Goal: Task Accomplishment & Management: Use online tool/utility

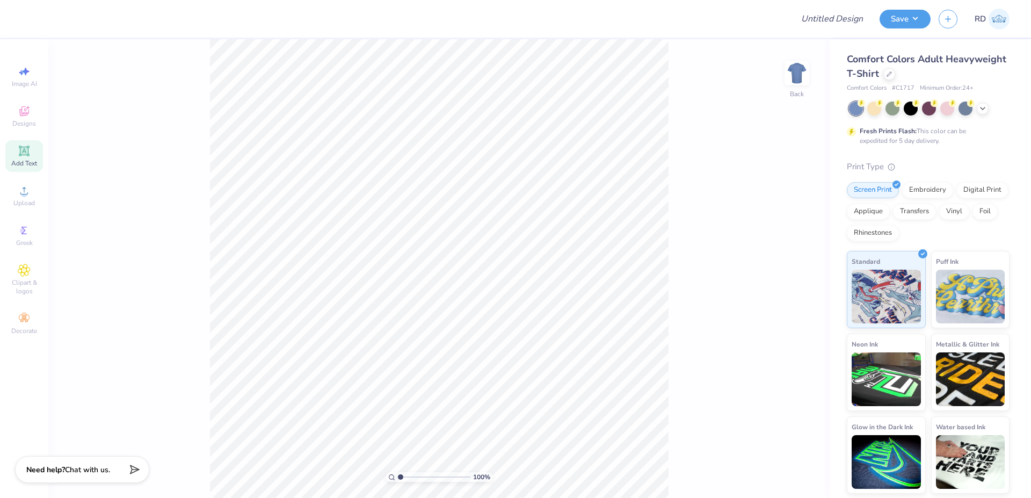
click at [38, 154] on div "Add Text" at bounding box center [24, 156] width 38 height 32
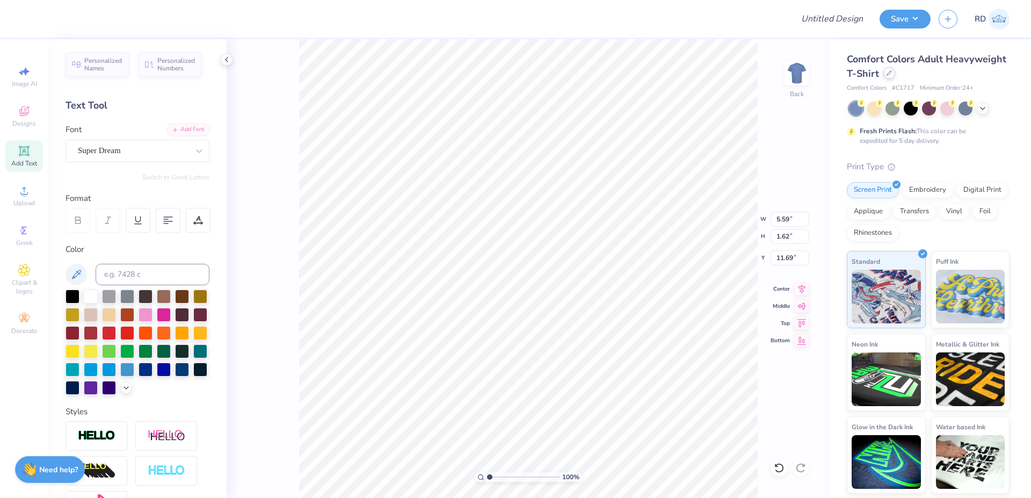
click at [521, 75] on icon at bounding box center [889, 72] width 5 height 5
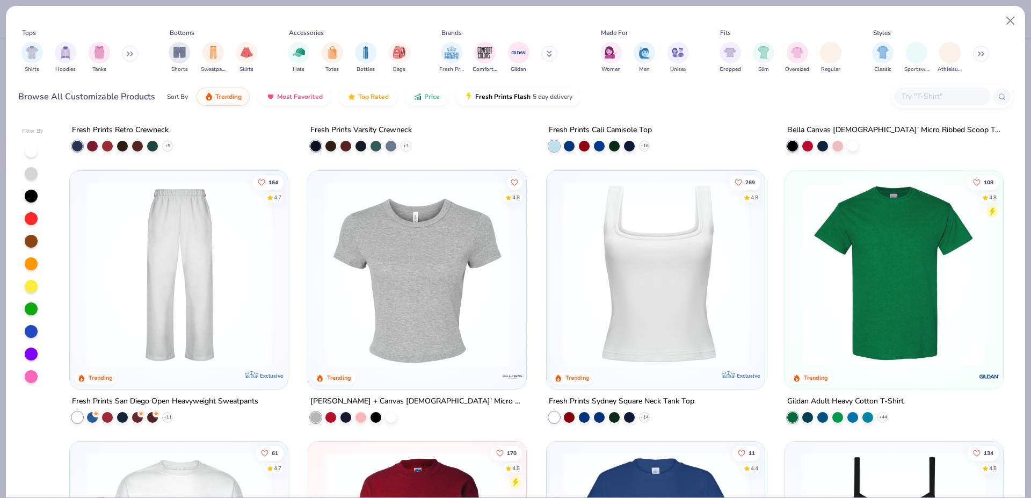
scroll to position [780, 0]
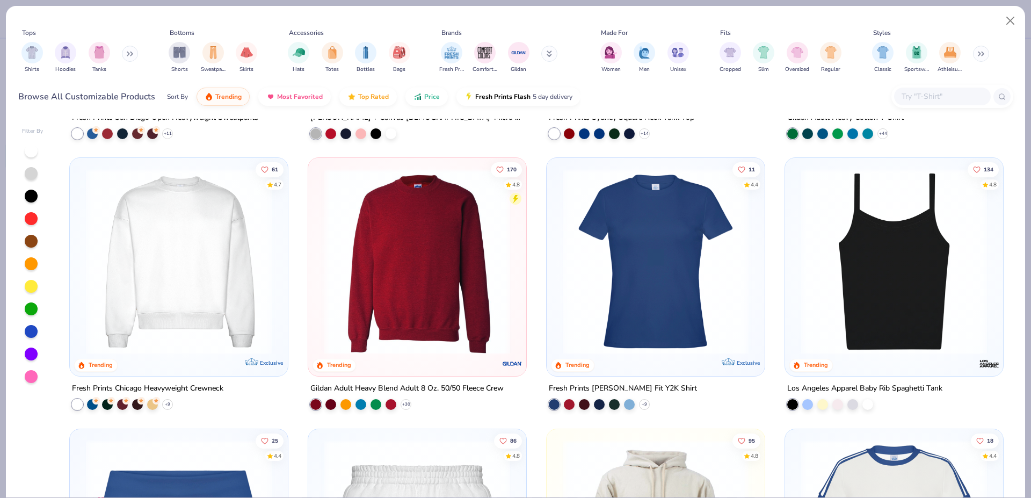
click at [196, 252] on img at bounding box center [179, 262] width 197 height 186
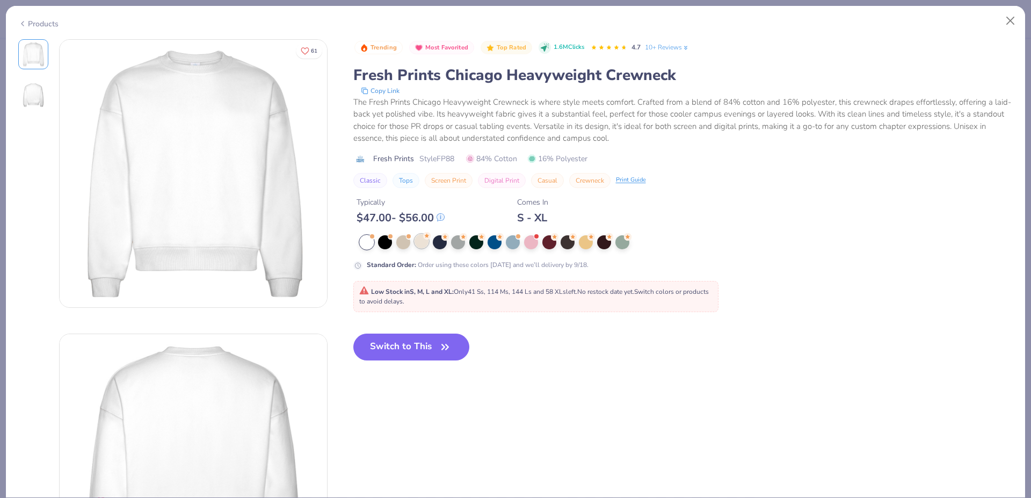
click at [422, 241] on div at bounding box center [422, 241] width 14 height 14
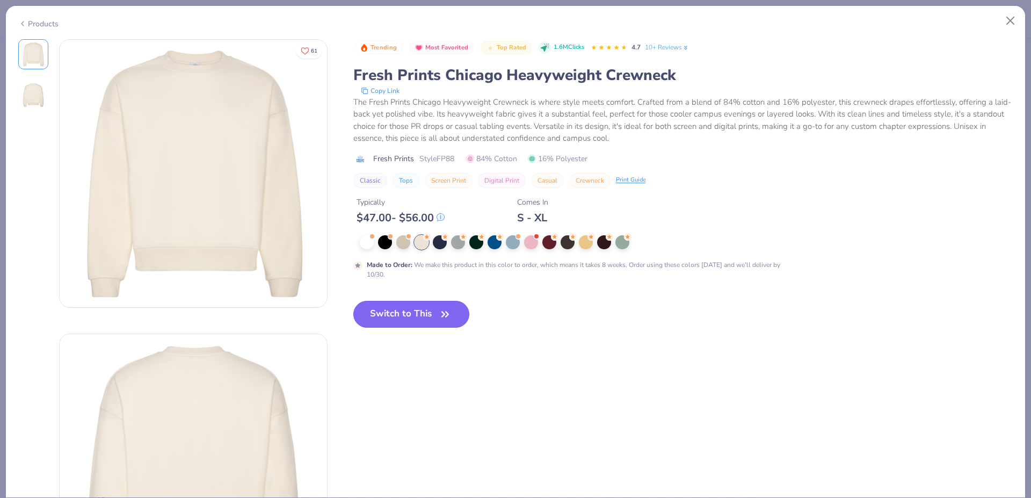
click at [412, 320] on button "Switch to This" at bounding box center [411, 314] width 117 height 27
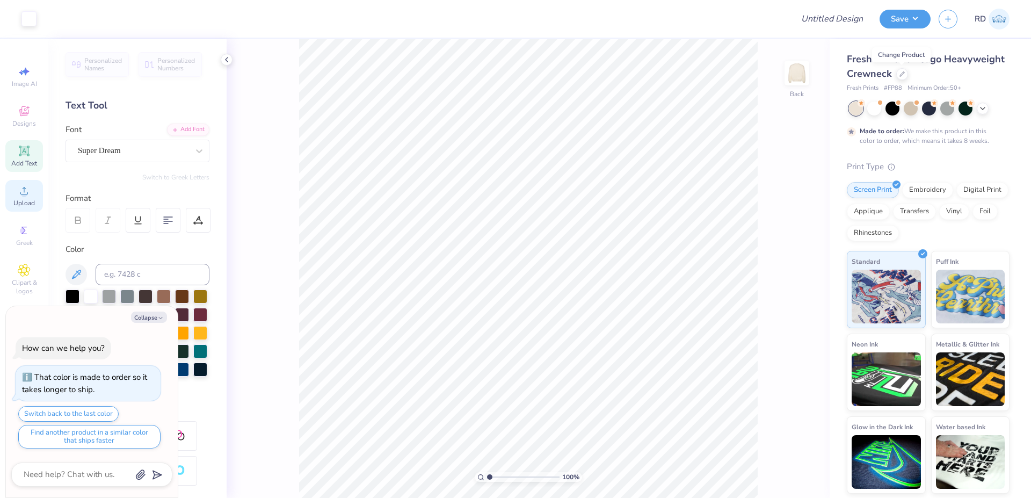
click at [24, 198] on div "Upload" at bounding box center [24, 196] width 38 height 32
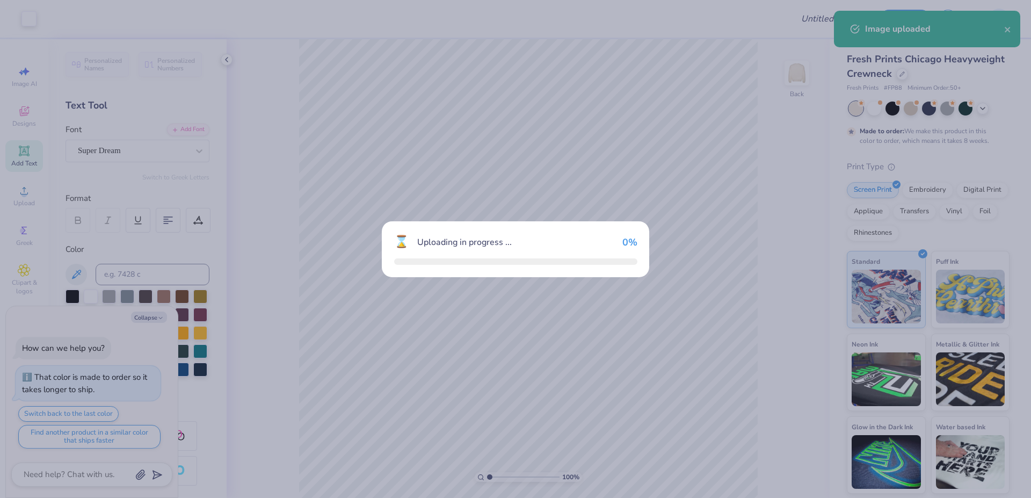
type textarea "x"
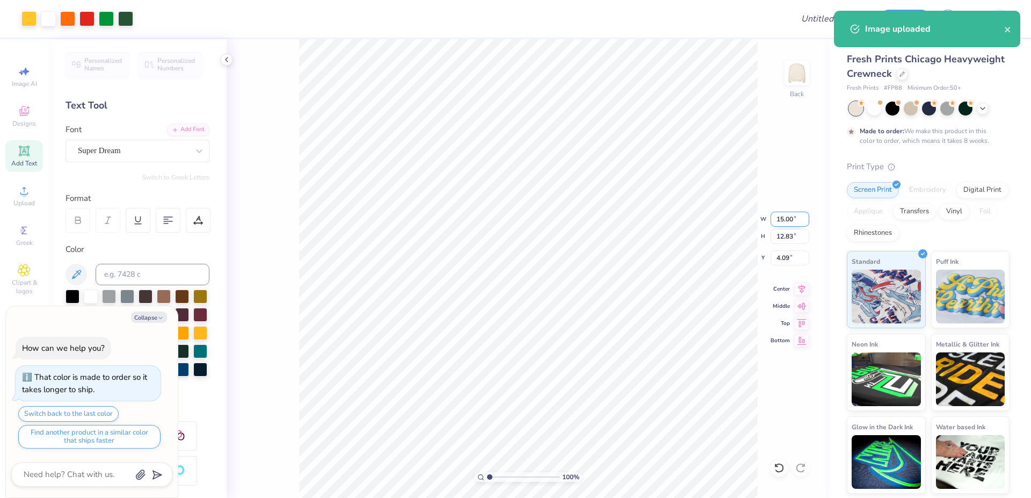
click at [521, 220] on input "15.00" at bounding box center [790, 219] width 39 height 15
paste input "7.06"
type input "7.06"
type textarea "x"
type input "6.04"
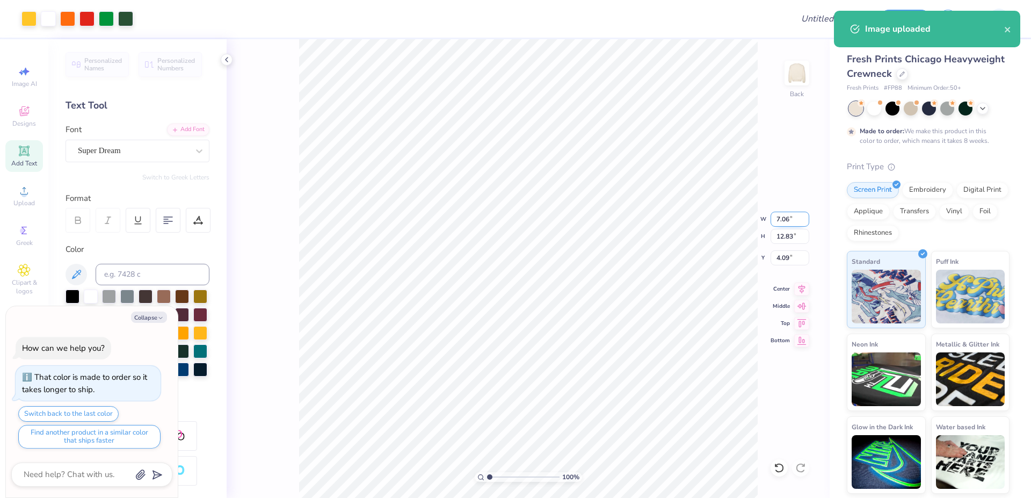
type input "7.48"
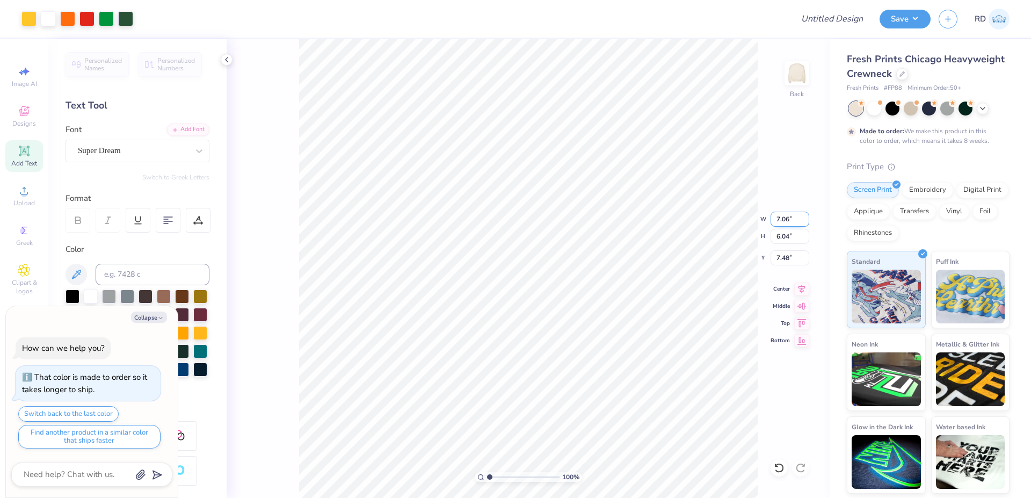
type textarea "x"
type input "3.00"
type textarea "x"
type input "5.59"
type input "1.62"
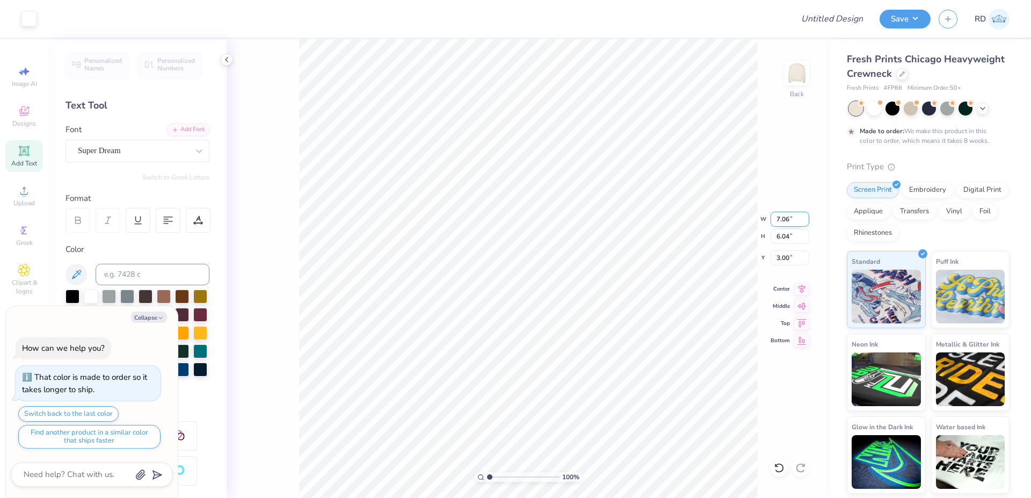
type input "12.04"
type textarea "x"
type input "7.06"
type input "6.04"
type input "3.00"
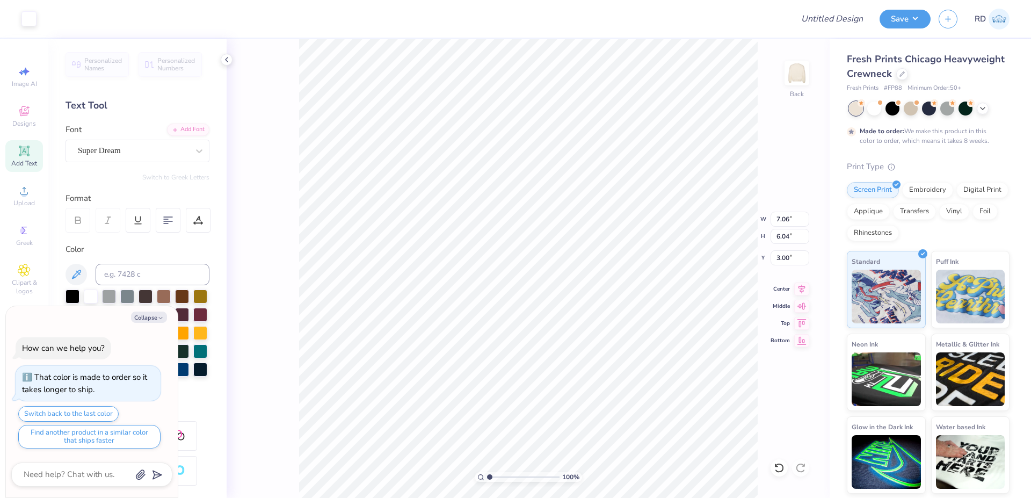
type textarea "x"
type input "5.59"
type input "1.62"
type input "12.04"
click at [138, 268] on input at bounding box center [153, 274] width 114 height 21
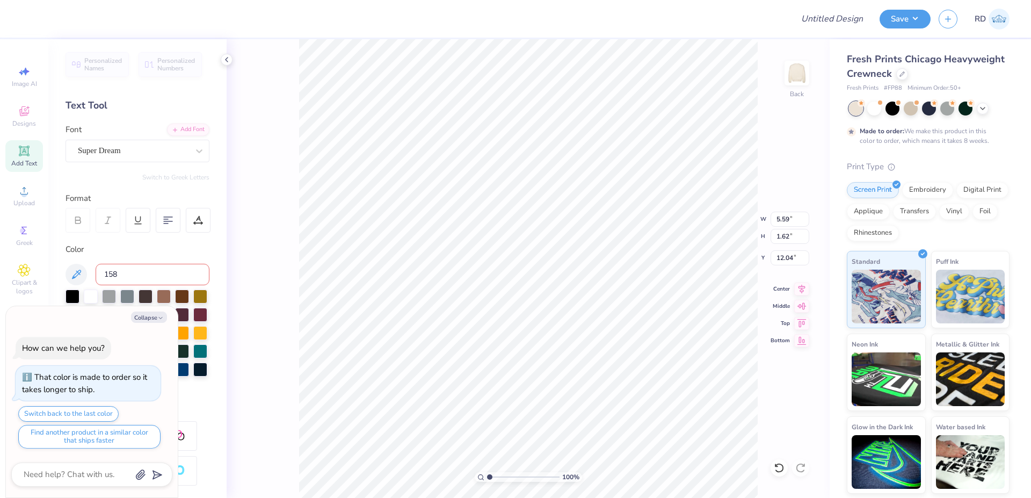
type input "1585"
click at [187, 131] on div "Add Font" at bounding box center [188, 128] width 42 height 12
click at [179, 129] on div "Add Font" at bounding box center [188, 128] width 42 height 12
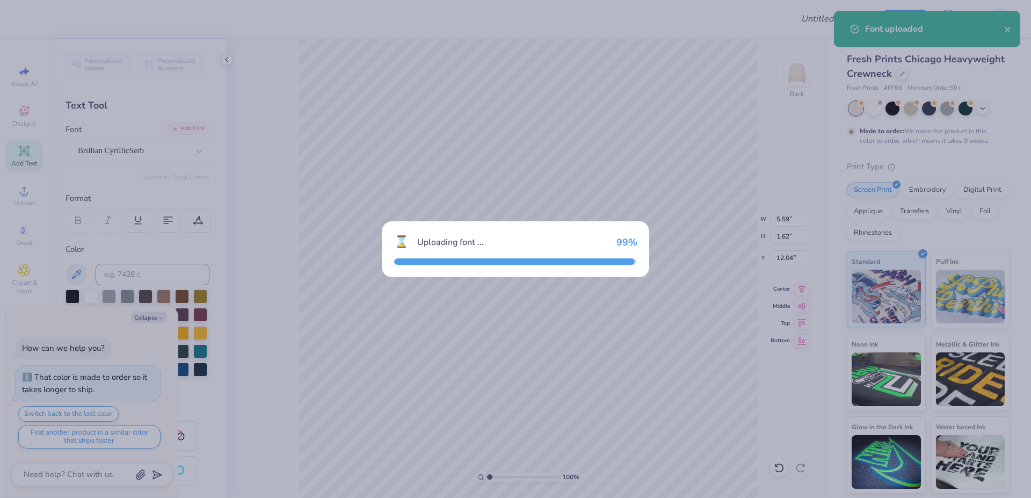
type textarea "x"
type input "8.07"
type input "1.78"
type input "11.96"
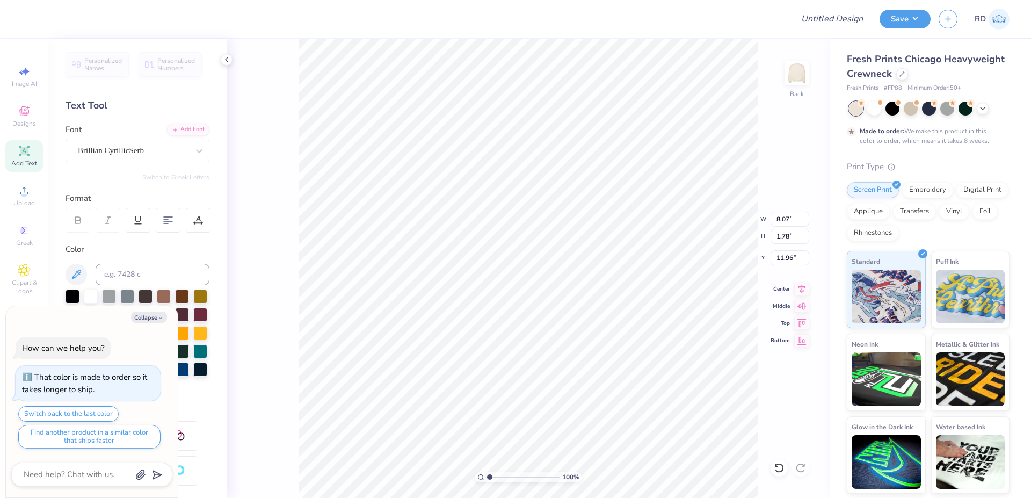
paste textarea "Phi Delt"
type textarea "x"
type textarea "Phi Delt"
type textarea "x"
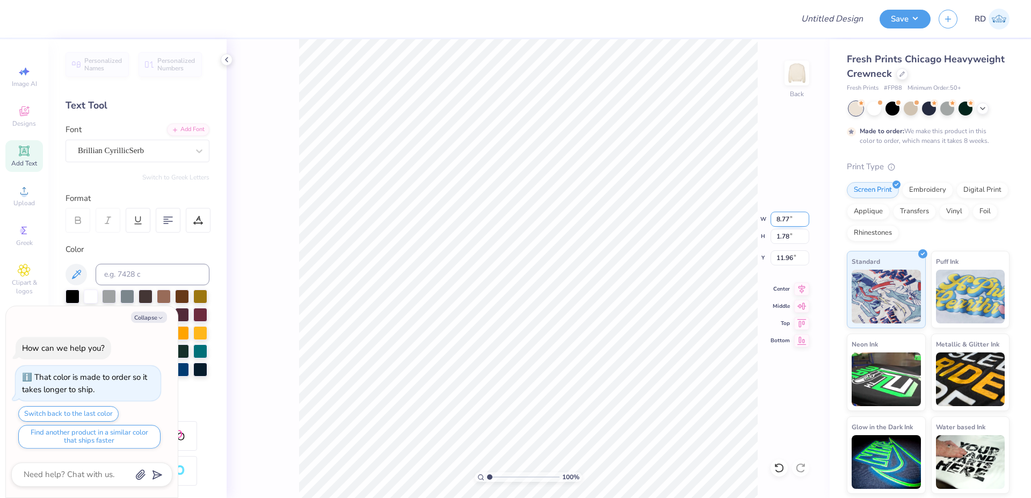
click at [521, 212] on input "8.77" at bounding box center [790, 219] width 39 height 15
type input "10"
type textarea "x"
type input "10.00"
type input "2.03"
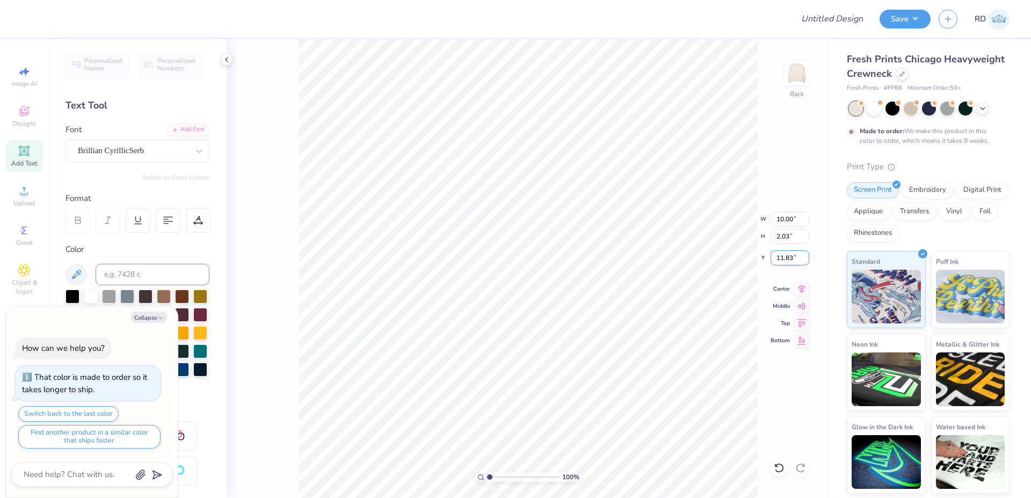
click at [521, 259] on input "11.83" at bounding box center [790, 257] width 39 height 15
type input "2"
type textarea "x"
type input "2.00"
click at [521, 287] on icon at bounding box center [801, 287] width 15 height 13
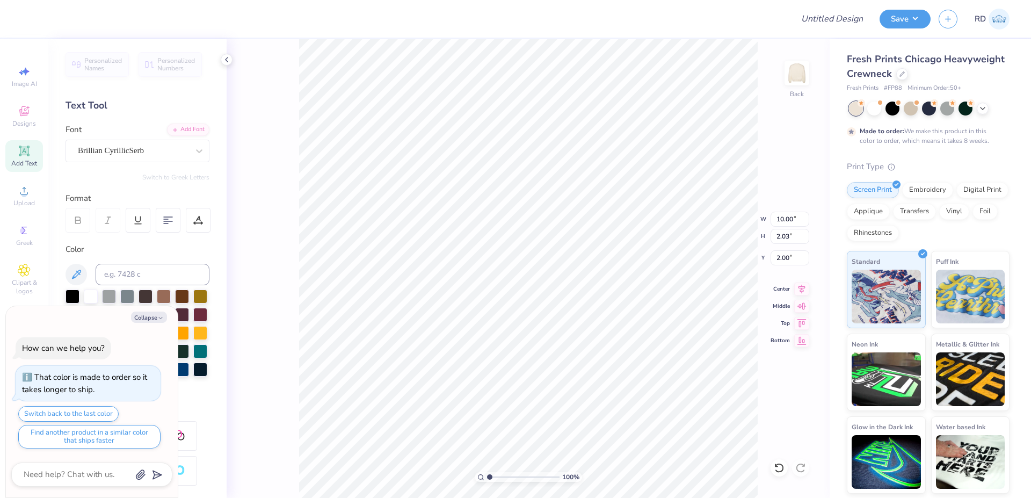
click at [24, 145] on icon at bounding box center [24, 150] width 13 height 13
type textarea "x"
type input "5.95"
type input "1.72"
type input "9.64"
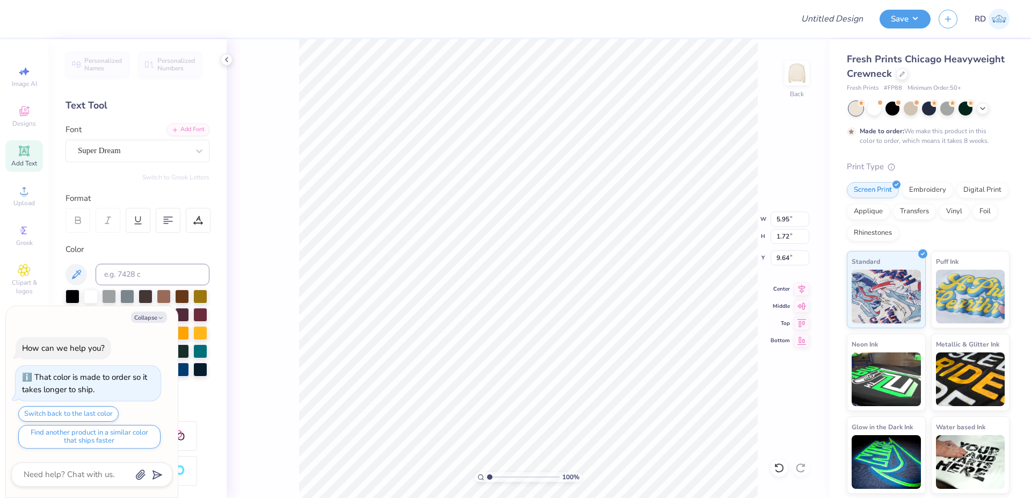
paste textarea "DAD'S DAY"
type textarea "x"
type textarea "DAD'S DAY"
click at [32, 187] on div "Upload" at bounding box center [24, 196] width 38 height 32
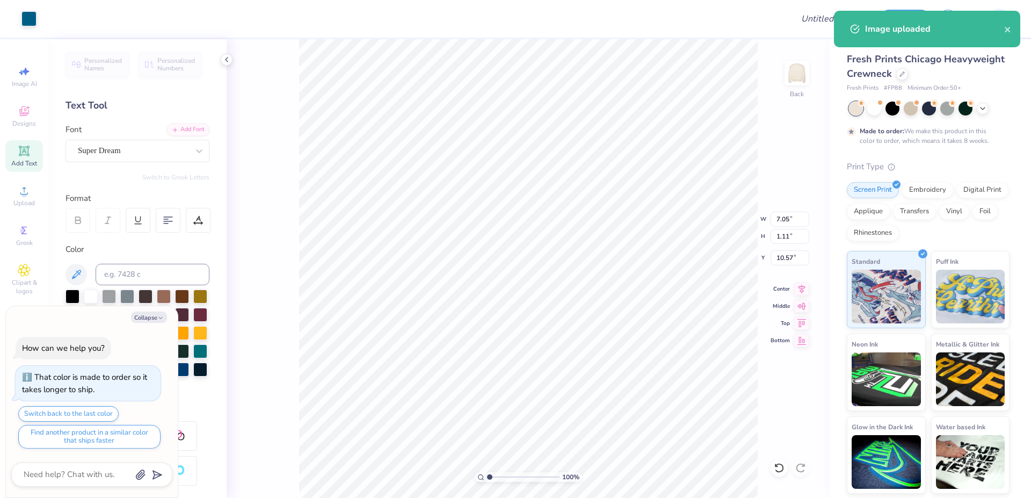
type textarea "x"
type input "7.05"
type input "1.11"
type input "10.57"
type textarea "x"
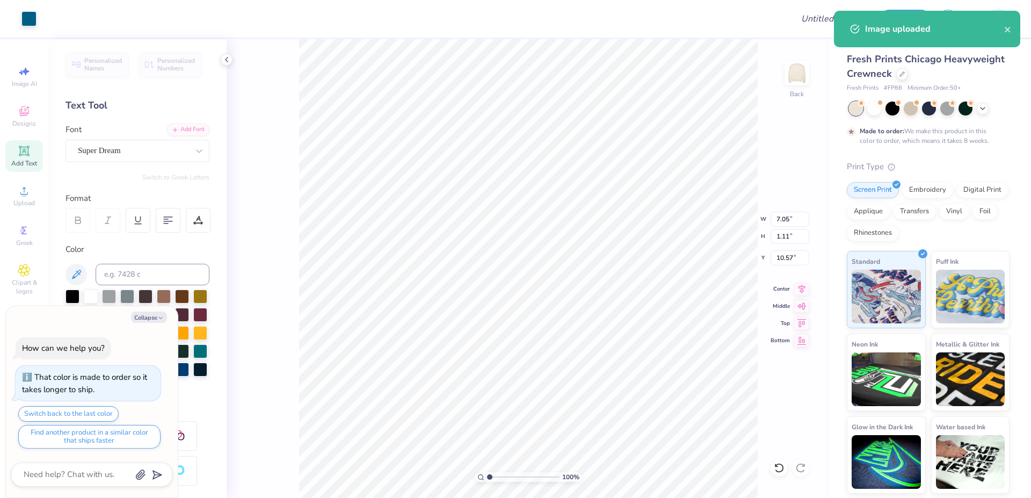
type input "14.63"
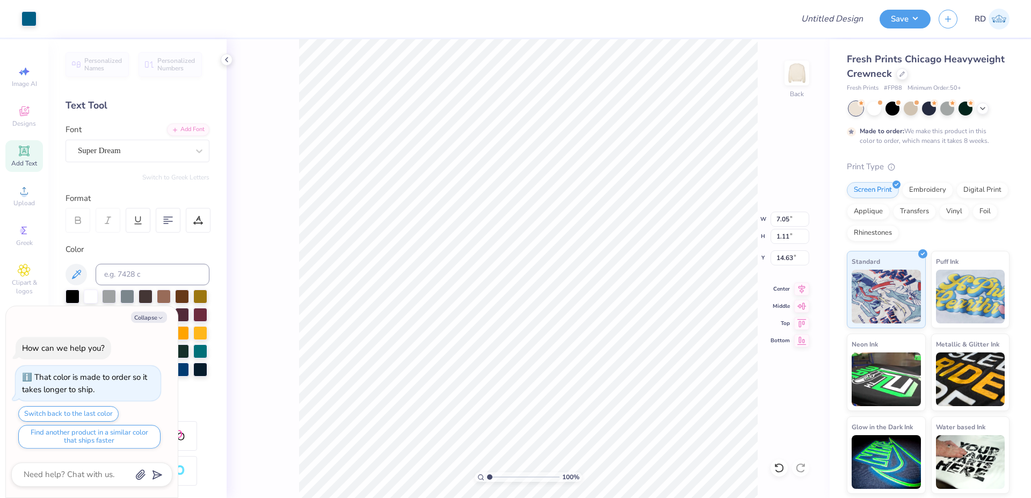
type textarea "x"
type input "11.47"
type input "1.79"
type input "9.61"
click at [176, 272] on input at bounding box center [153, 274] width 114 height 21
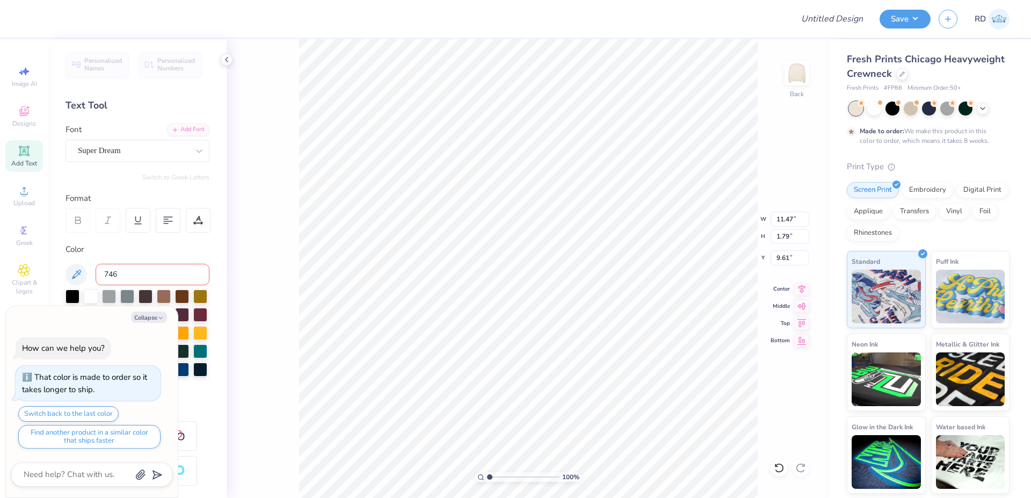
type input "7469"
click at [174, 126] on div "Add Font" at bounding box center [188, 128] width 42 height 12
click at [180, 123] on div "Add Font" at bounding box center [188, 128] width 42 height 12
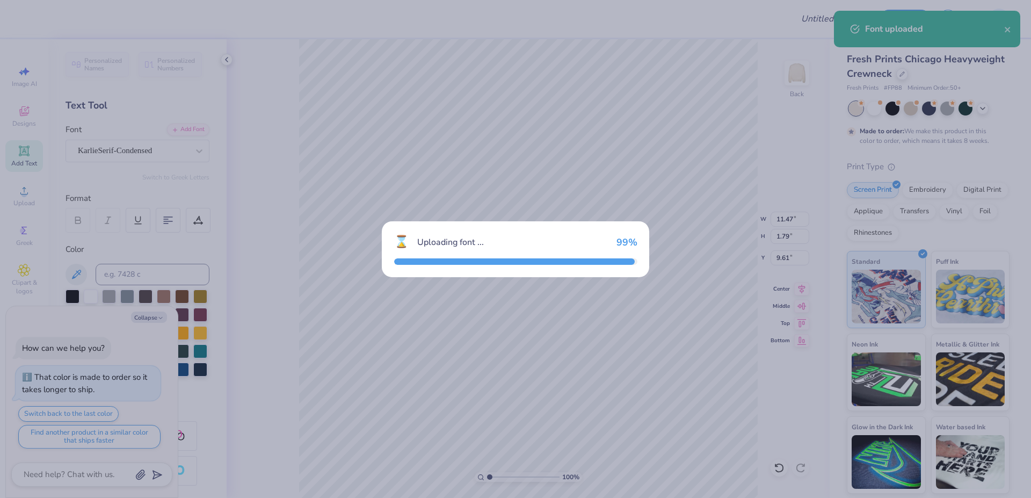
type textarea "x"
type input "11.49"
type input "1.83"
type input "9.58"
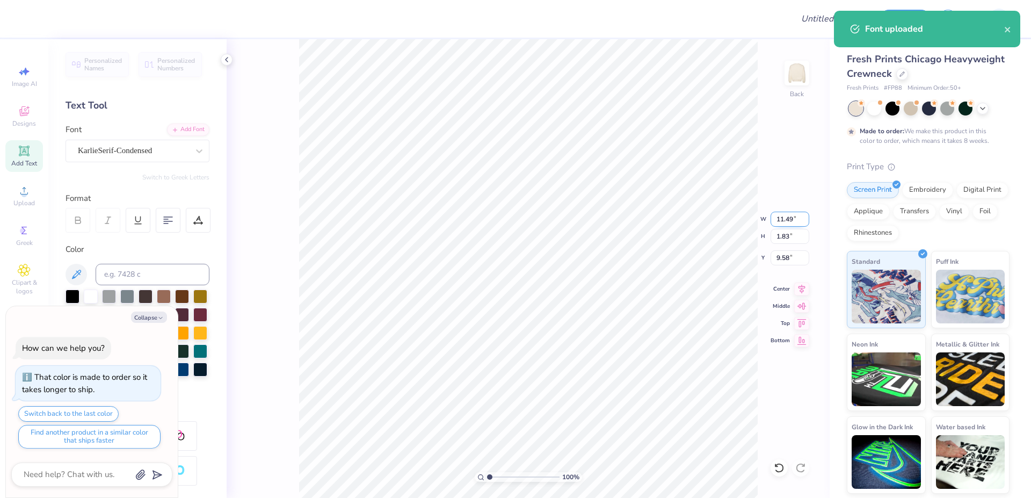
click at [521, 221] on input "11.49" at bounding box center [790, 219] width 39 height 15
paste input "7.43"
type input "7.43"
type textarea "x"
type input "1.18"
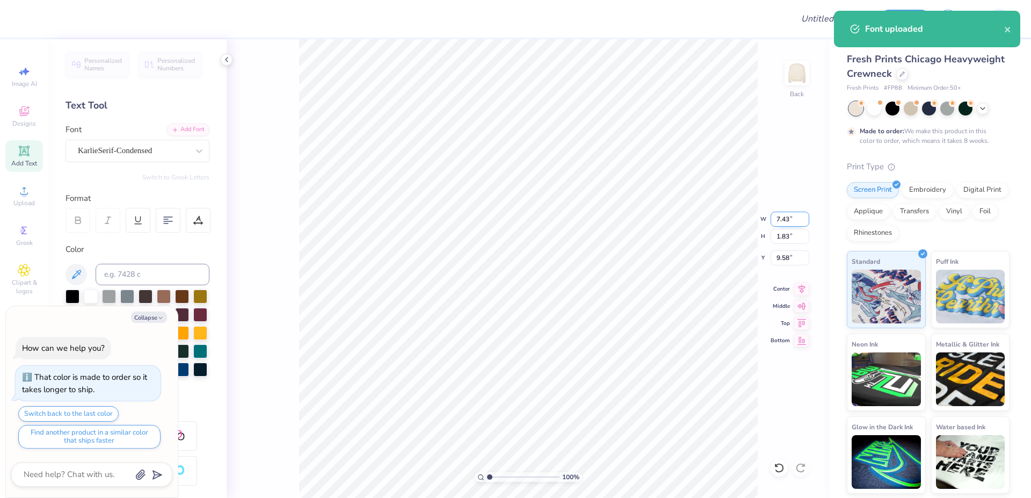
type input "9.91"
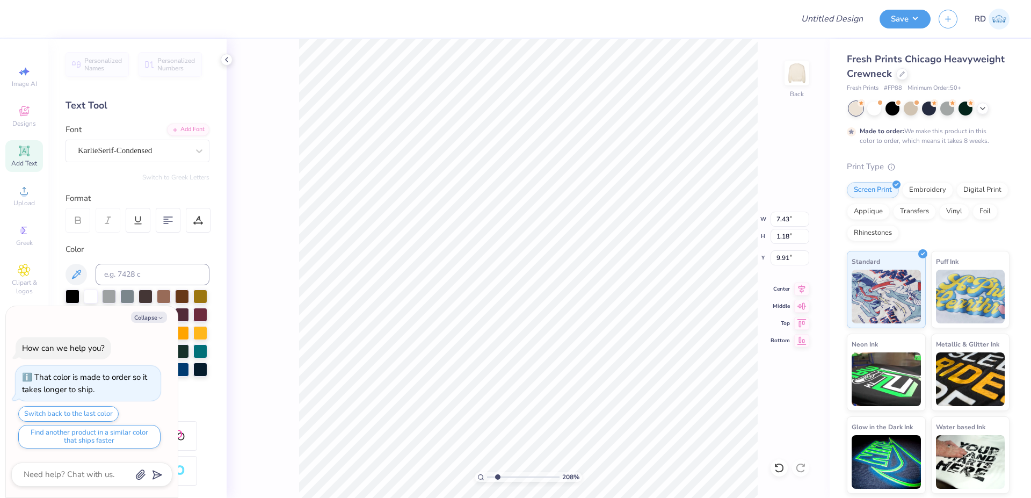
type input "2.08"
click at [497, 452] on input "range" at bounding box center [523, 477] width 73 height 10
type textarea "x"
type input "8.72"
click at [521, 286] on icon at bounding box center [801, 287] width 15 height 13
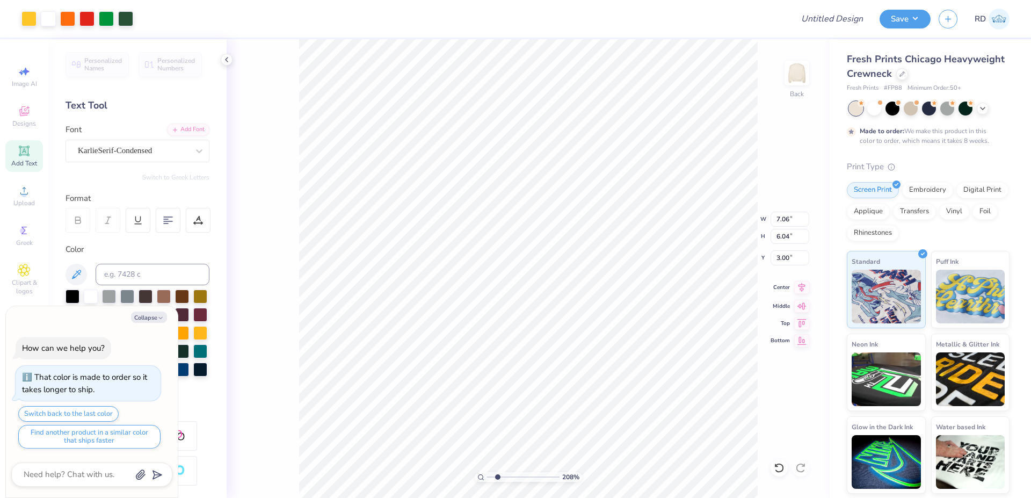
click at [521, 287] on icon at bounding box center [801, 287] width 15 height 13
type textarea "x"
type input "3.44"
type textarea "x"
type input "3.38"
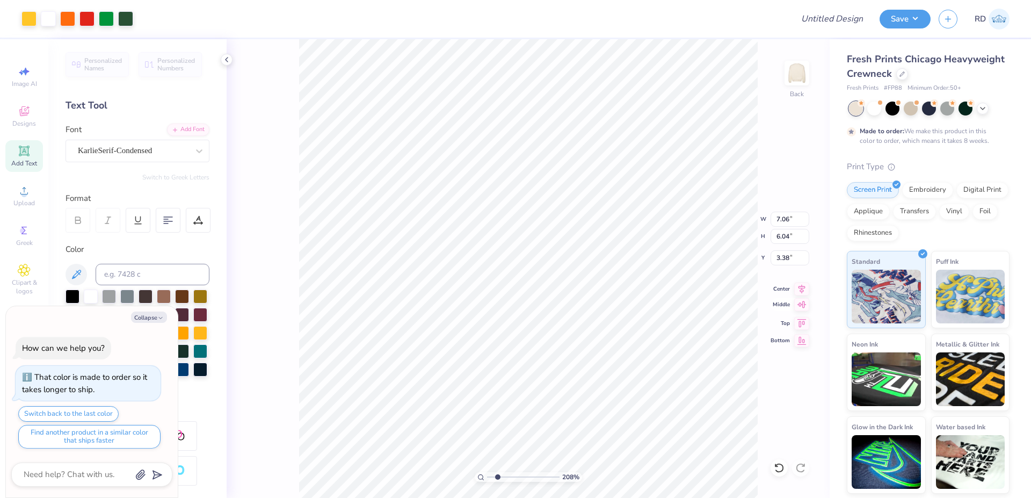
type textarea "x"
type input "3.40"
click at [521, 287] on icon at bounding box center [801, 287] width 15 height 13
type textarea "x"
type input "9.05"
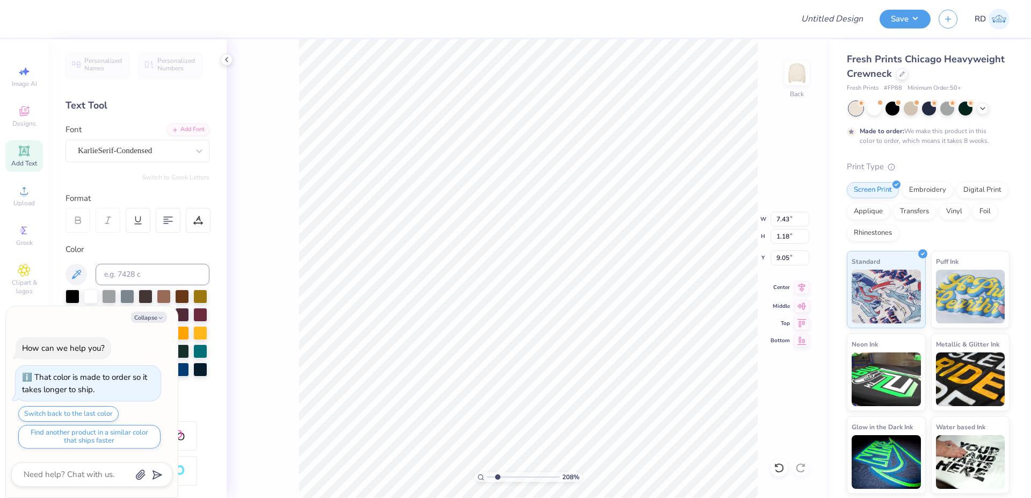
click at [521, 288] on icon at bounding box center [802, 286] width 7 height 9
click at [521, 290] on li "Duplicate" at bounding box center [619, 296] width 84 height 21
type textarea "x"
type input "10.05"
type textarea "x"
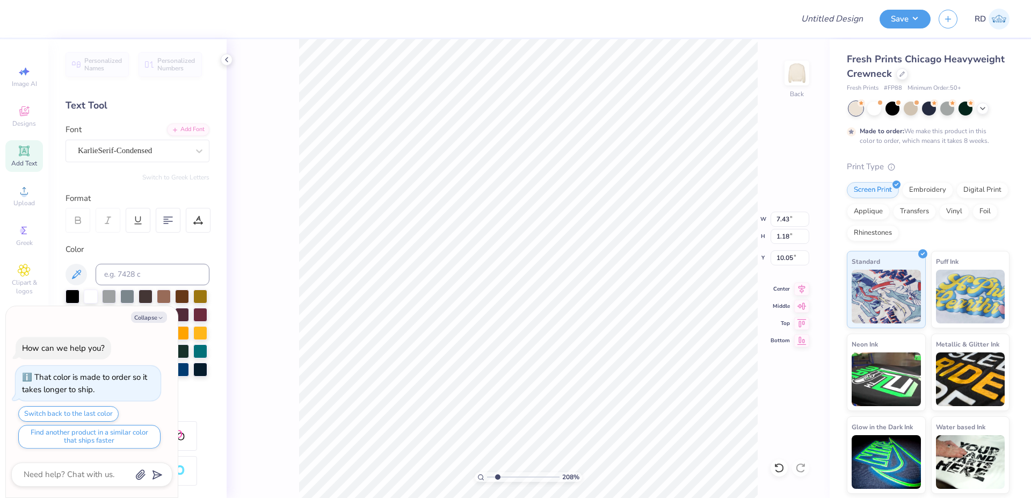
type input "11.25"
type textarea "x"
type input "10.00"
type input "2.03"
type input "2.00"
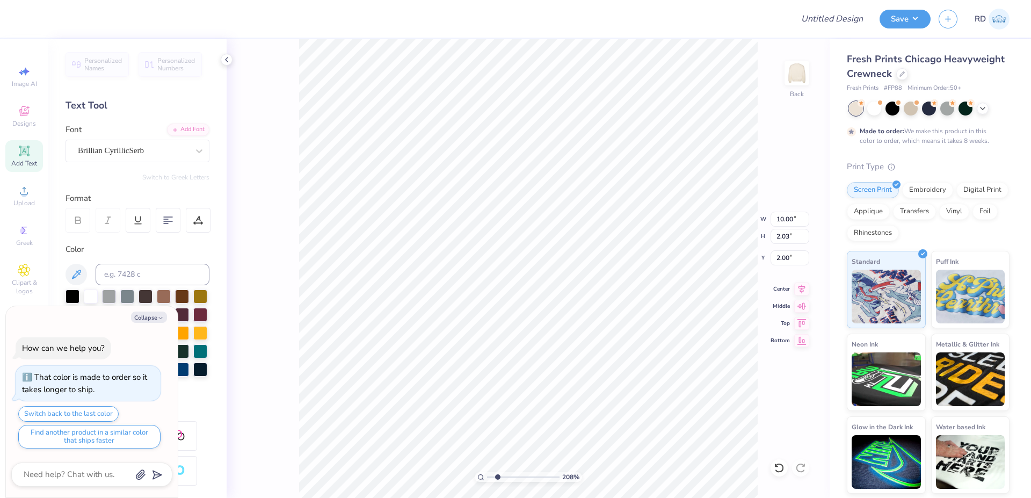
type textarea "x"
type input "7.06"
type input "6.04"
type input "3.40"
type textarea "x"
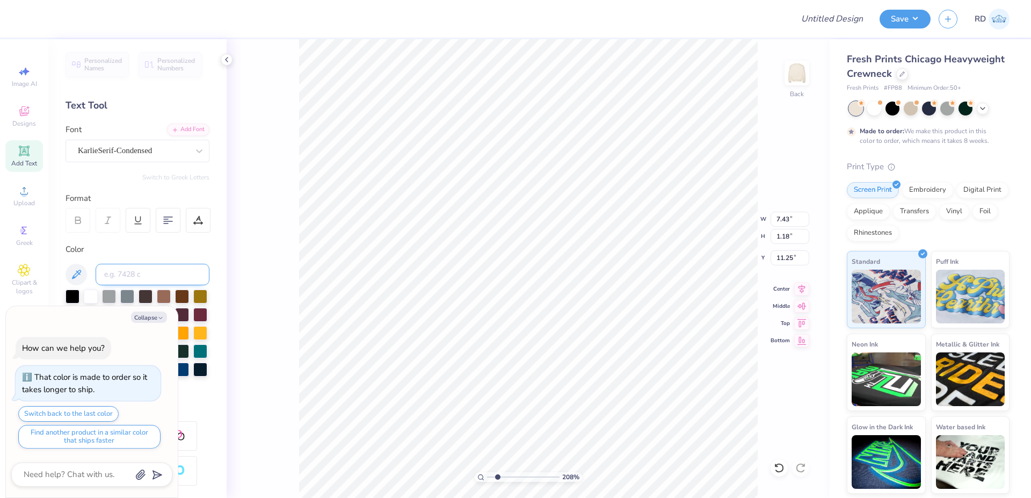
click at [130, 273] on input at bounding box center [153, 274] width 114 height 21
type input "1585"
type textarea "x"
type textarea "2"
type textarea "x"
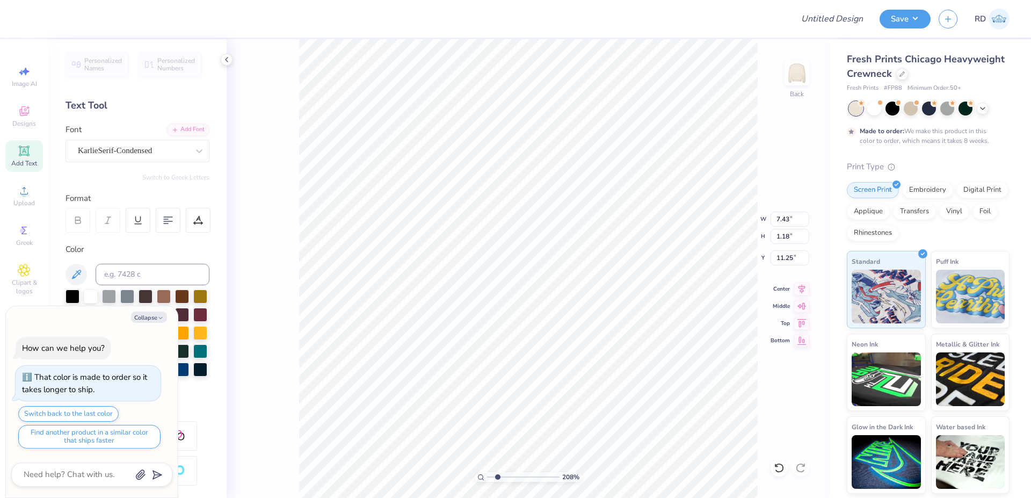
type textarea "20"
type textarea "x"
type textarea "202"
type textarea "x"
type textarea "2025"
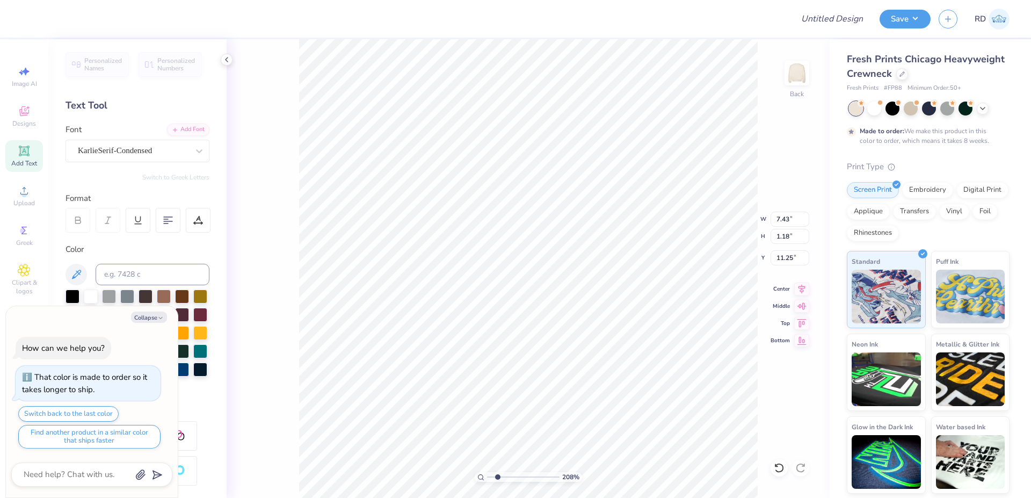
scroll to position [0, 2]
type textarea "x"
type textarea "2025"
click at [521, 221] on input "7.43" at bounding box center [790, 219] width 39 height 15
type textarea "x"
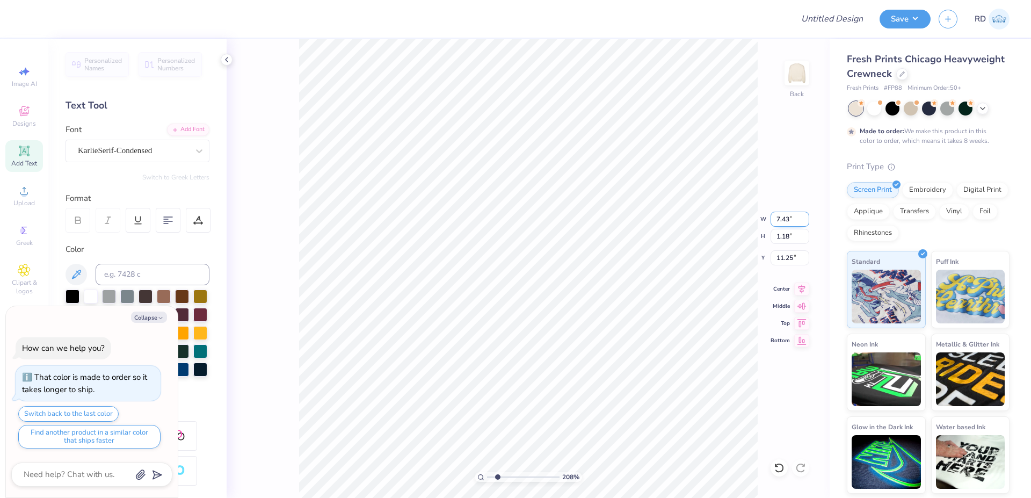
type input "3.39"
type input "1.21"
type input "11.24"
paste input "1.86"
type input "1.86"
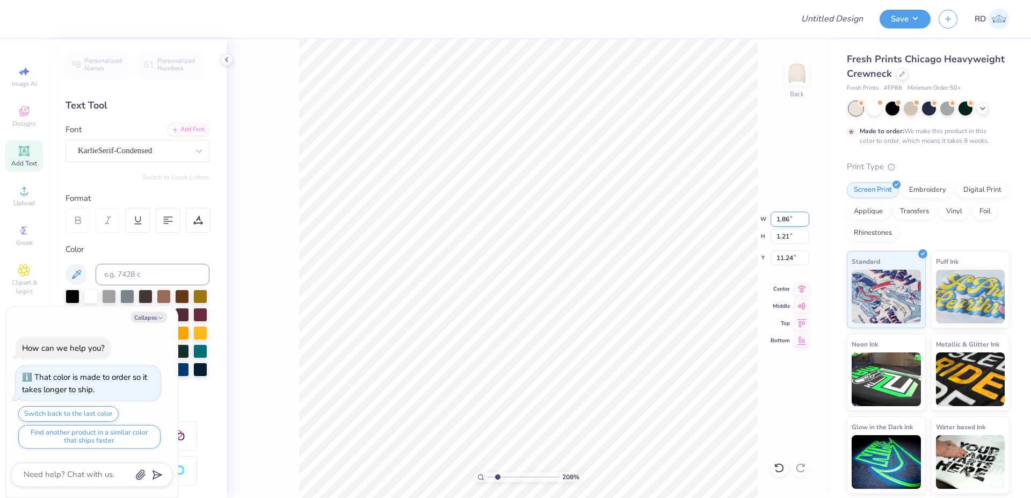
type textarea "x"
type input "0.66"
type input "11.51"
type textarea "x"
type input "8.23"
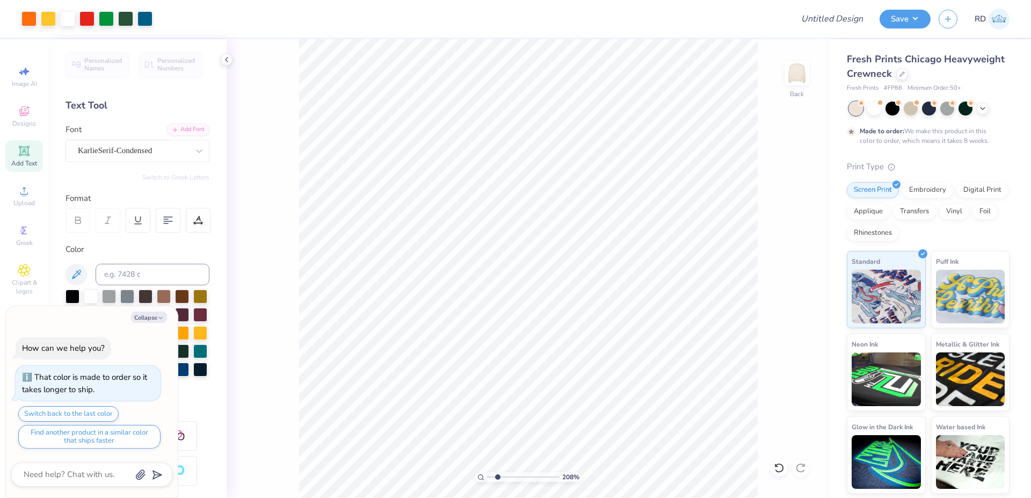
type textarea "x"
click at [521, 452] on input "range" at bounding box center [523, 477] width 73 height 10
type input "6.77"
type textarea "x"
type input "8.26"
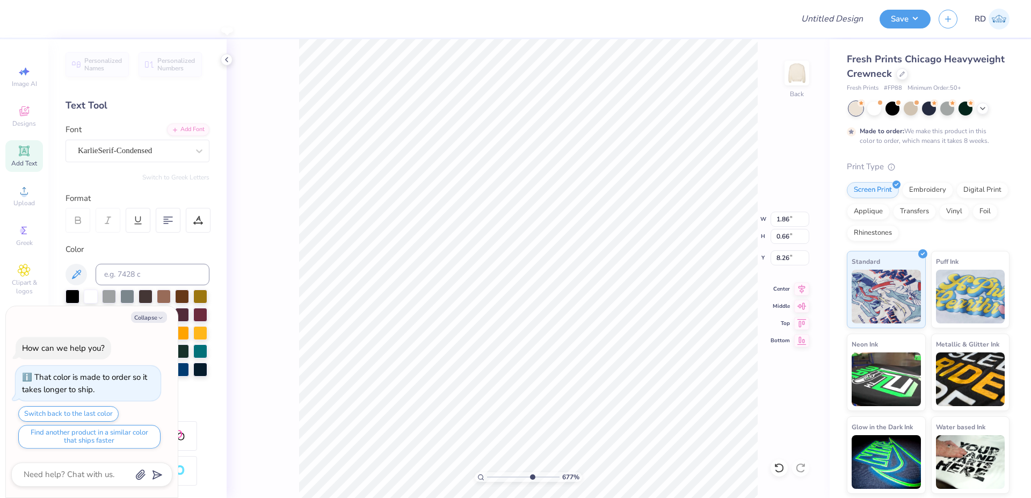
type textarea "x"
type input "8.16"
drag, startPoint x: 527, startPoint y: 477, endPoint x: 496, endPoint y: 481, distance: 31.9
click at [496, 452] on input "range" at bounding box center [523, 477] width 73 height 10
type input "1.86"
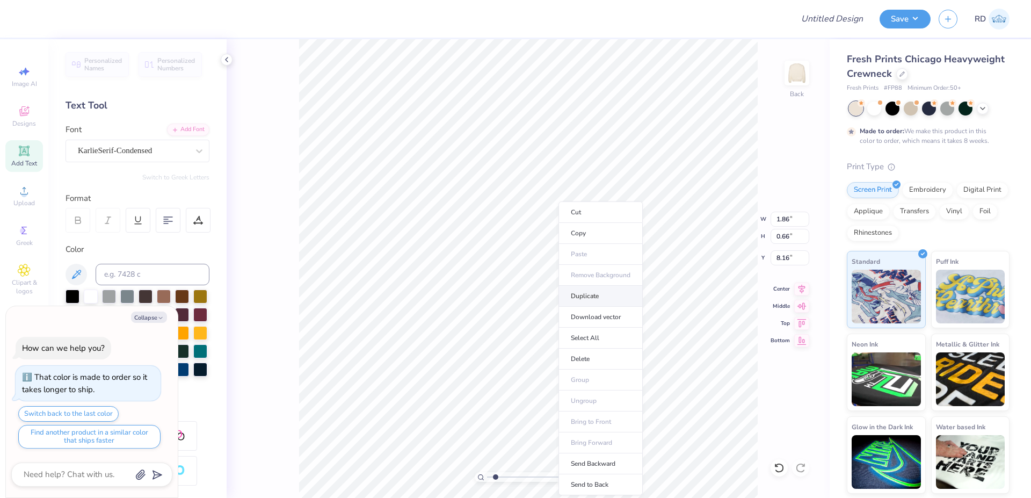
click at [521, 295] on li "Duplicate" at bounding box center [601, 296] width 84 height 21
type textarea "x"
type input "9.16"
type textarea "x"
type input "7.05"
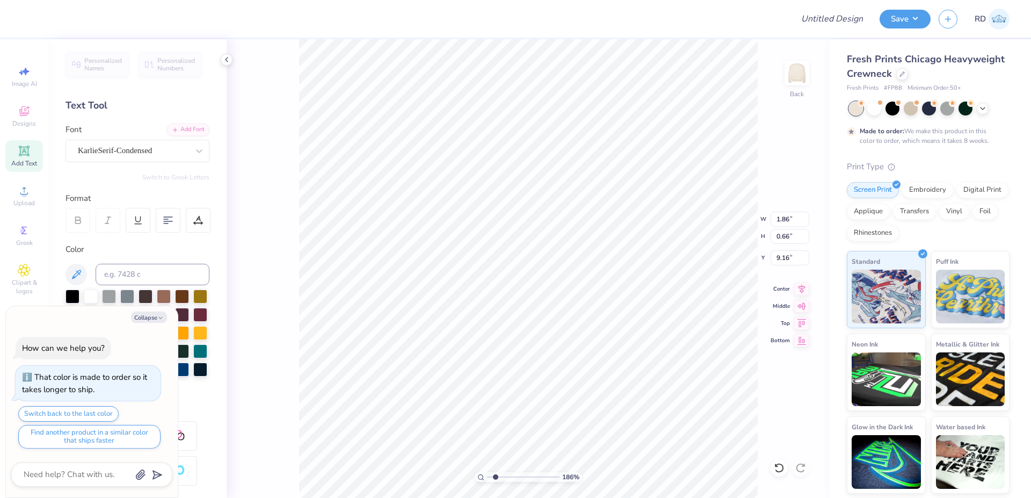
type input "1.11"
type input "14.63"
type textarea "x"
type input "7.43"
type input "1.18"
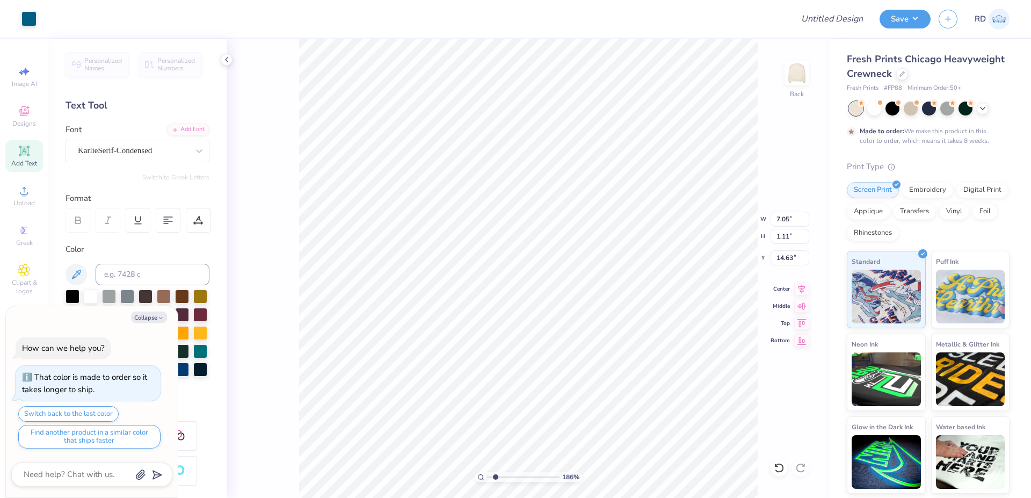
type input "9.05"
type textarea "x"
type input "7.05"
type input "1.11"
type input "14.63"
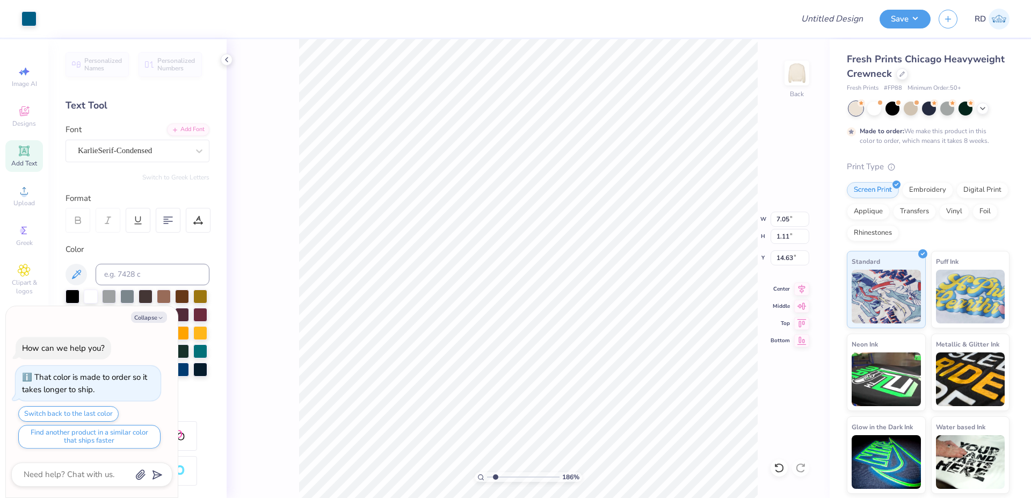
type textarea "x"
type input "13.36"
click at [149, 313] on button "Collapse" at bounding box center [149, 316] width 36 height 11
type textarea "x"
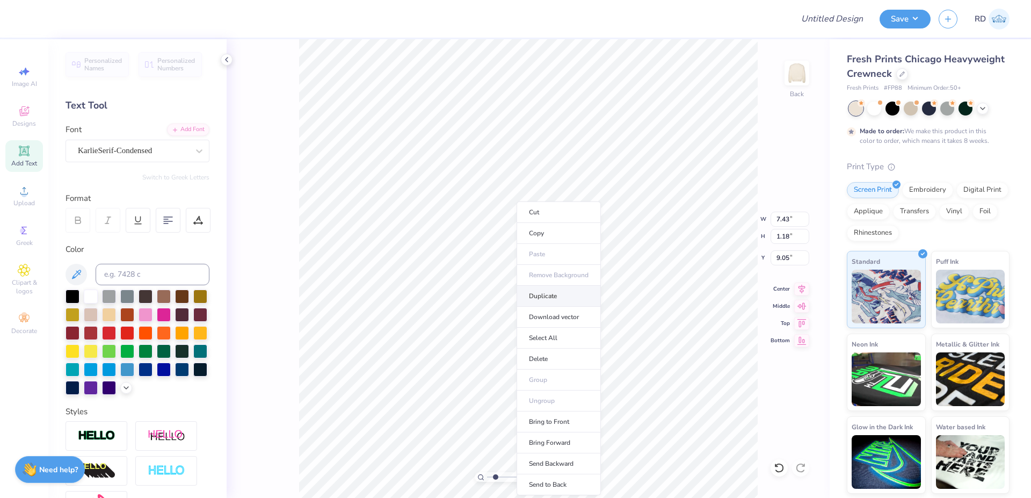
click at [521, 294] on li "Duplicate" at bounding box center [559, 296] width 84 height 21
type input "11.86"
type input "1.86"
type input "0.66"
type input "10.17"
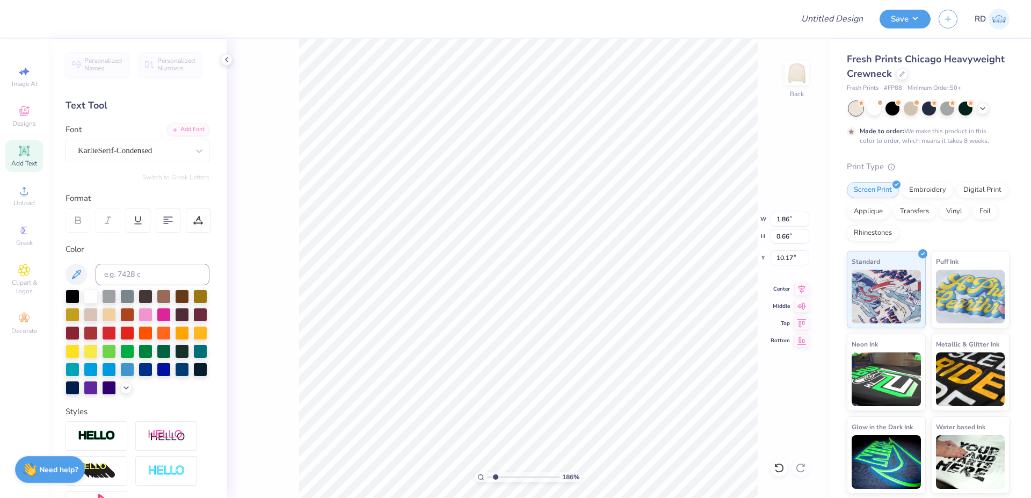
type input "7.43"
type input "1.18"
type input "11.86"
type textarea "EST. 1848"
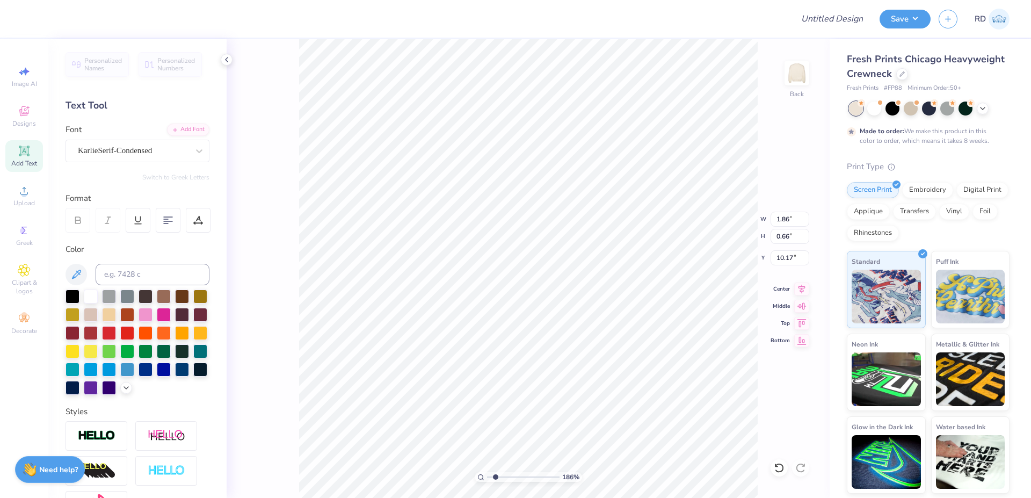
type textarea "EST. 1848"
click at [521, 211] on div "186 % Back W 3.72 3.72 " H 0.65 0.65 " Y 10.17 10.17 " Center Middle Top Bottom" at bounding box center [528, 268] width 603 height 459
click at [521, 217] on div "186 % Back W 3.72 3.72 " H 0.65 0.65 " Y 10.17 10.17 " Center Middle Top Bottom" at bounding box center [528, 268] width 603 height 459
click at [521, 223] on input "3.72" at bounding box center [790, 219] width 39 height 15
type input "6.78"
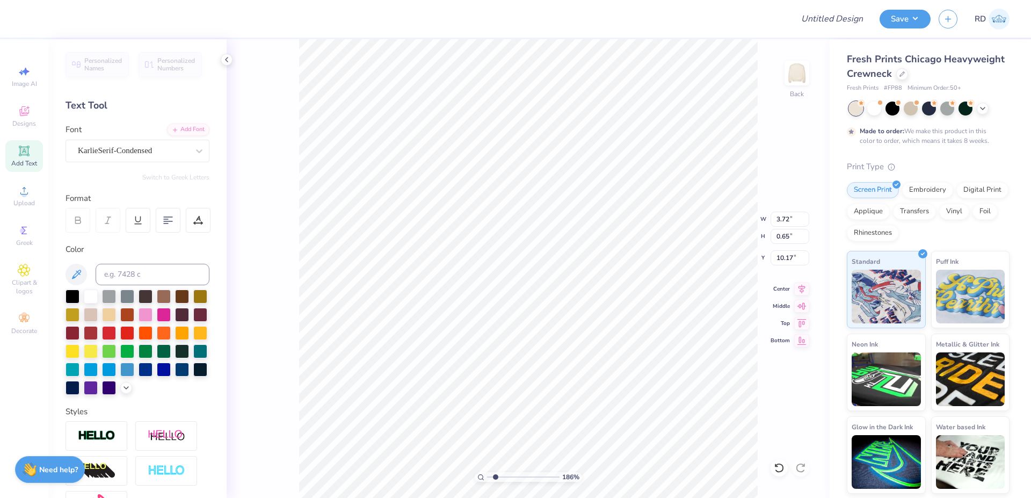
type input "1.19"
type input "11.86"
click at [521, 221] on input "6.78" at bounding box center [790, 219] width 39 height 15
paste input "3.72"
type input "3.72"
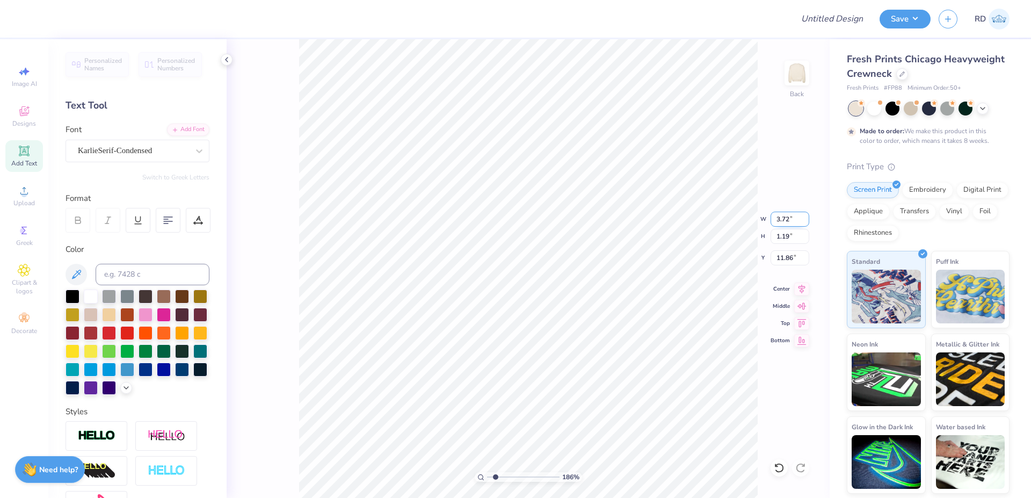
type input "0.65"
type input "10.17"
type input "4.41"
drag, startPoint x: 516, startPoint y: 479, endPoint x: 508, endPoint y: 479, distance: 7.5
click at [508, 452] on input "range" at bounding box center [523, 477] width 73 height 10
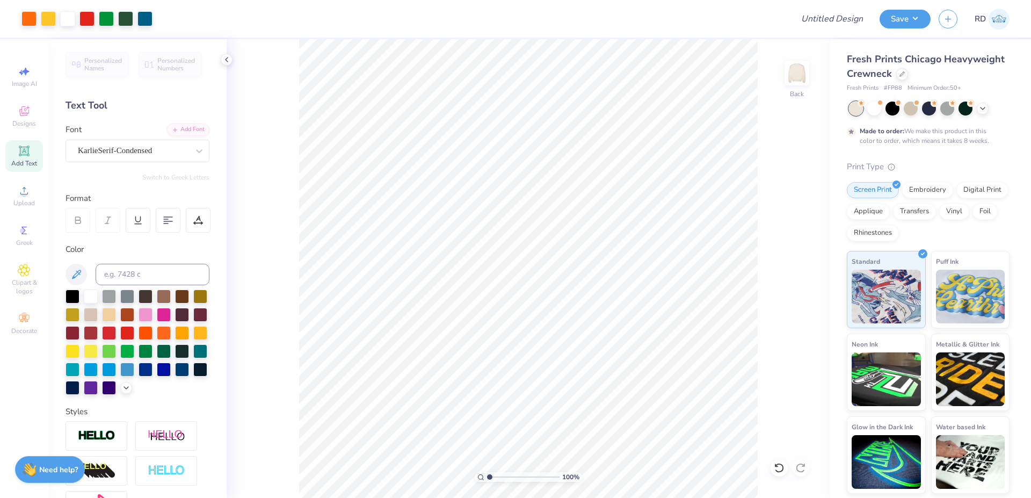
drag, startPoint x: 504, startPoint y: 474, endPoint x: 484, endPoint y: 475, distance: 19.9
type input "1"
click at [487, 452] on input "range" at bounding box center [523, 477] width 73 height 10
click at [521, 220] on input "10.00" at bounding box center [790, 219] width 39 height 15
type input "12.00"
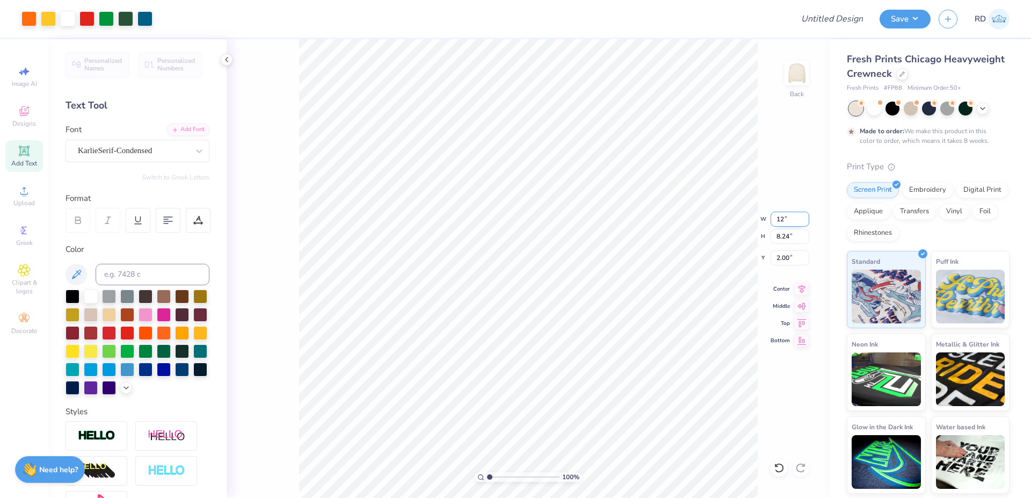
type input "9.88"
click at [521, 262] on input "1.18" at bounding box center [790, 257] width 39 height 15
type input "2.00"
click at [521, 283] on icon at bounding box center [801, 287] width 15 height 13
click at [521, 16] on input "Design Title" at bounding box center [818, 18] width 105 height 21
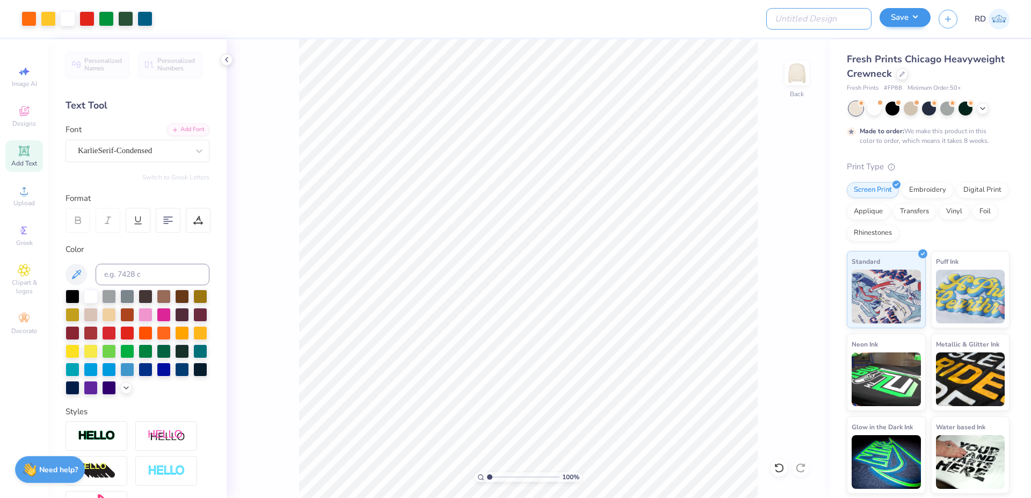
paste input "FPS240003"
type input "FPS240003"
click at [521, 13] on button "Save" at bounding box center [905, 17] width 51 height 19
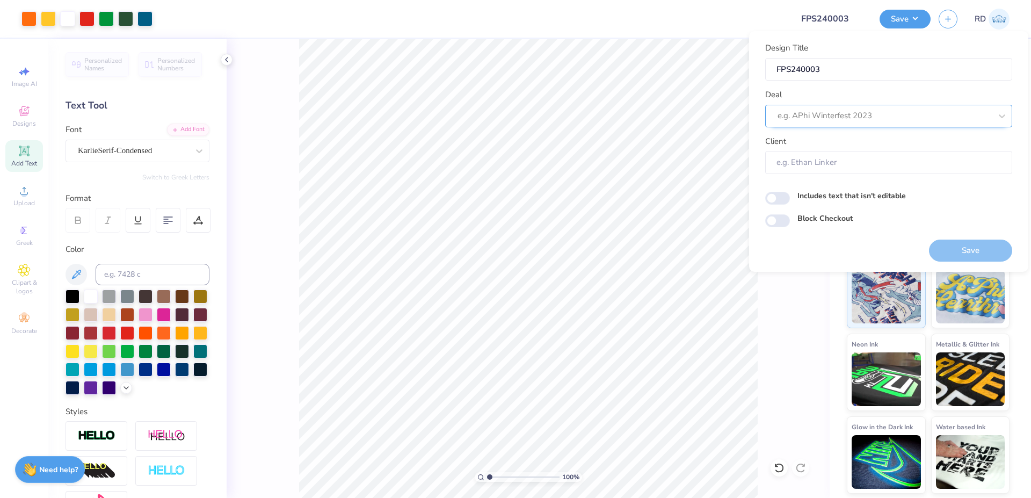
click at [521, 112] on div at bounding box center [885, 115] width 214 height 15
click at [521, 137] on div "Design Tool Gallery" at bounding box center [889, 145] width 238 height 18
type input "gallery"
type input "Design Tool Gallery User"
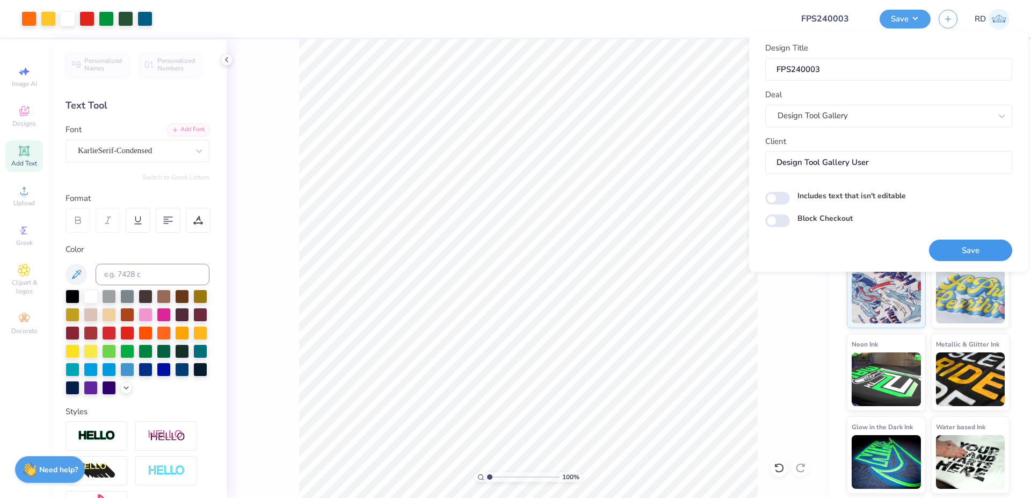
click at [521, 251] on button "Save" at bounding box center [970, 251] width 83 height 22
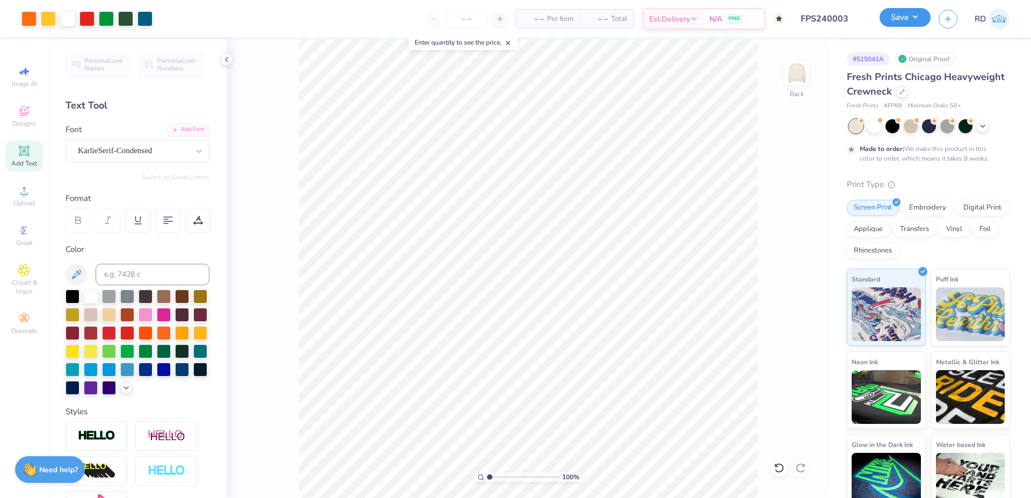
click at [521, 16] on button "Save" at bounding box center [905, 17] width 51 height 19
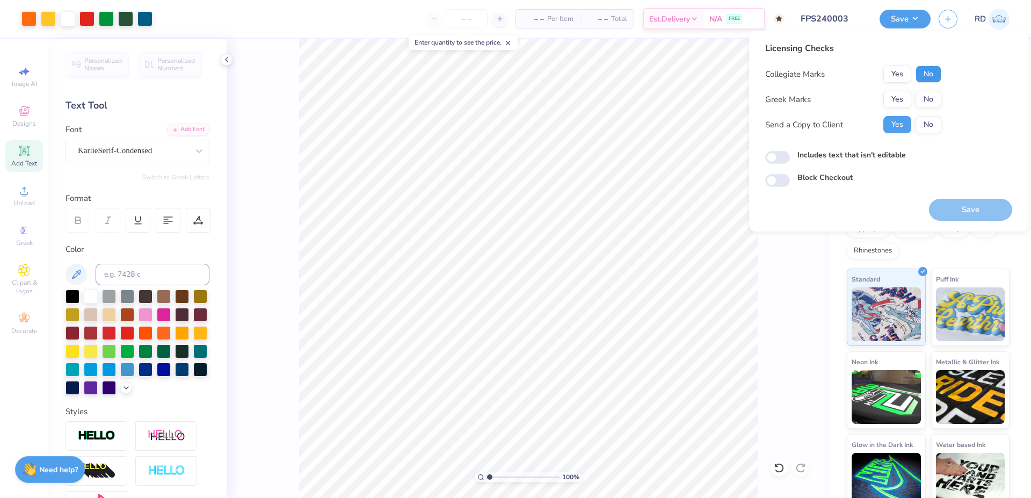
click at [521, 76] on button "No" at bounding box center [929, 74] width 26 height 17
click at [521, 99] on button "Yes" at bounding box center [897, 99] width 28 height 17
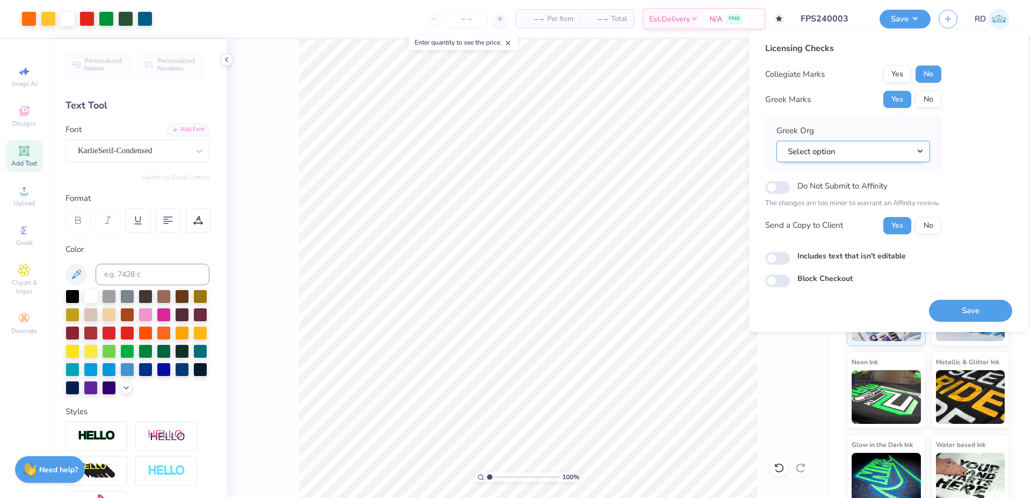
click at [521, 155] on button "Select option" at bounding box center [854, 152] width 154 height 22
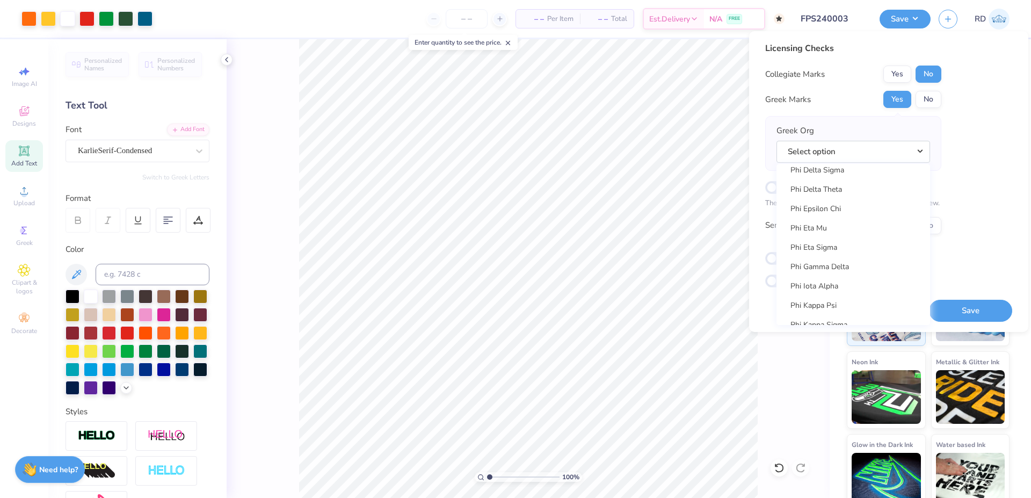
scroll to position [5586, 0]
click at [521, 218] on link "Phi Delta Theta" at bounding box center [853, 217] width 145 height 18
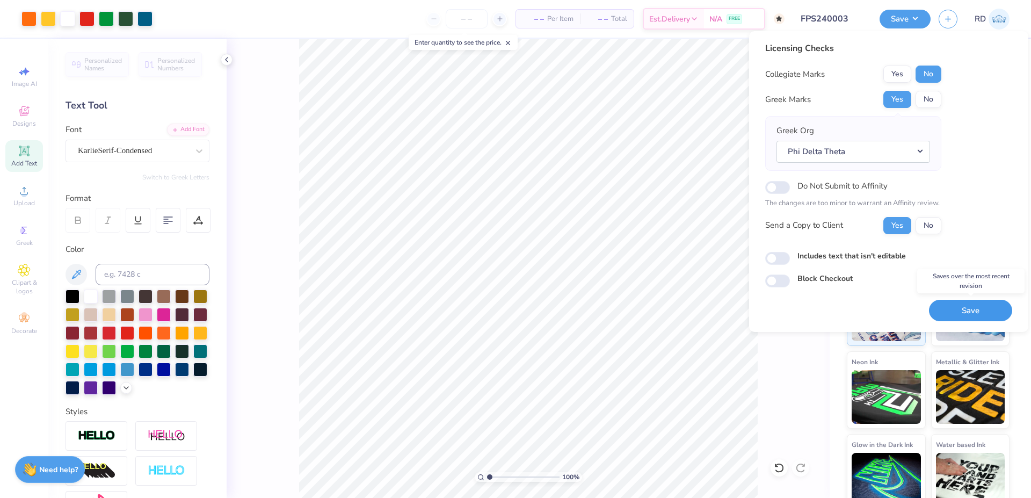
click at [521, 311] on button "Save" at bounding box center [970, 311] width 83 height 22
